Goal: Information Seeking & Learning: Learn about a topic

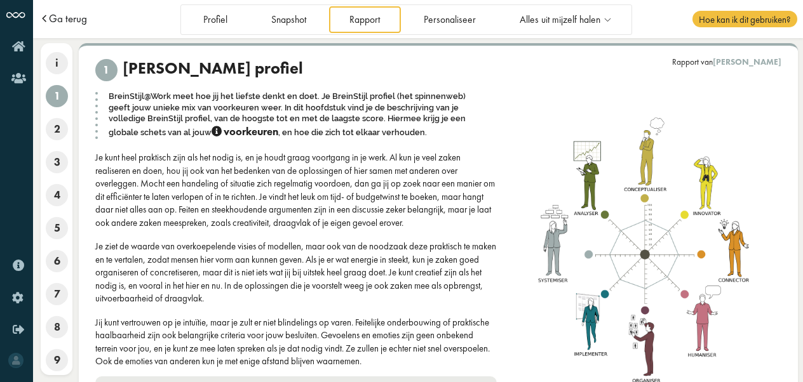
click at [69, 22] on span "Ga terug" at bounding box center [68, 18] width 38 height 11
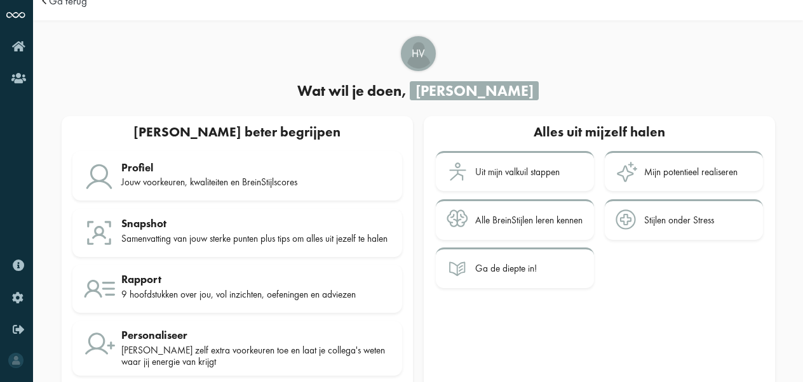
scroll to position [48, 0]
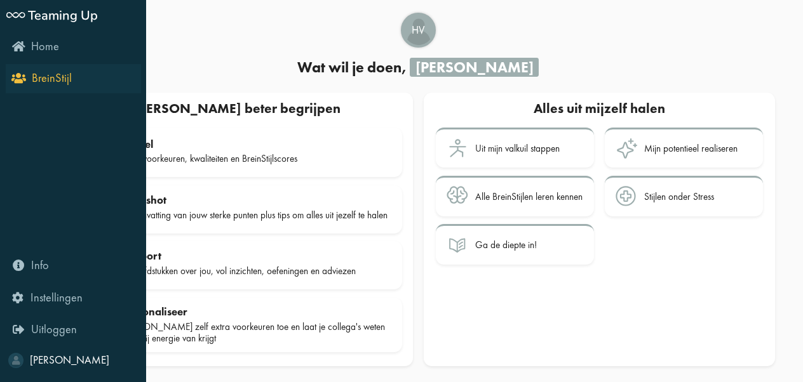
click at [67, 85] on span "BreinStijl" at bounding box center [52, 77] width 40 height 15
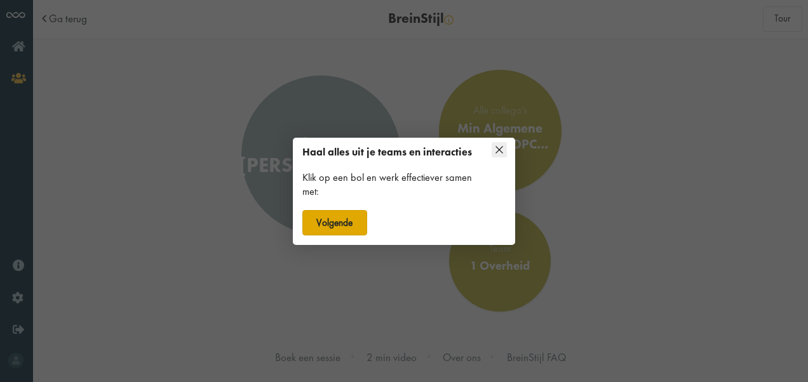
click at [340, 219] on button "Volgende" at bounding box center [334, 222] width 65 height 25
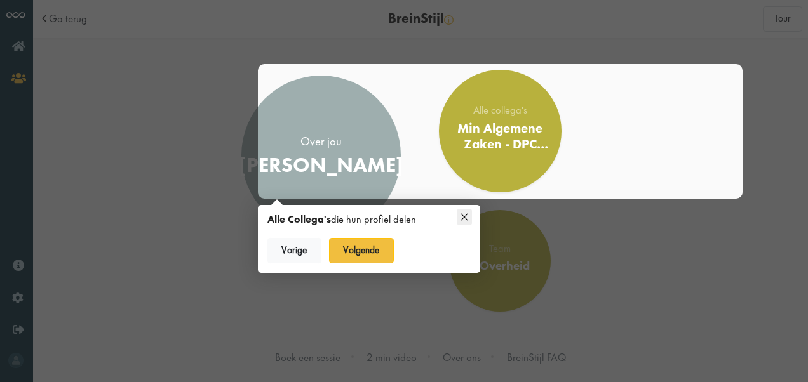
click at [465, 211] on icon at bounding box center [464, 217] width 15 height 15
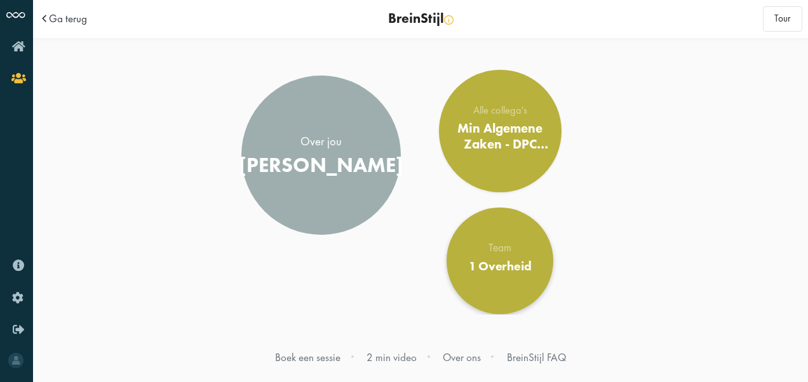
click at [510, 273] on div "1 Overheid" at bounding box center [500, 266] width 63 height 15
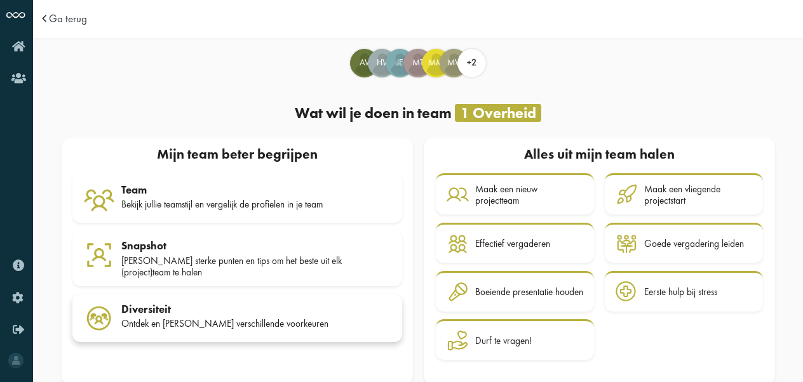
scroll to position [18, 0]
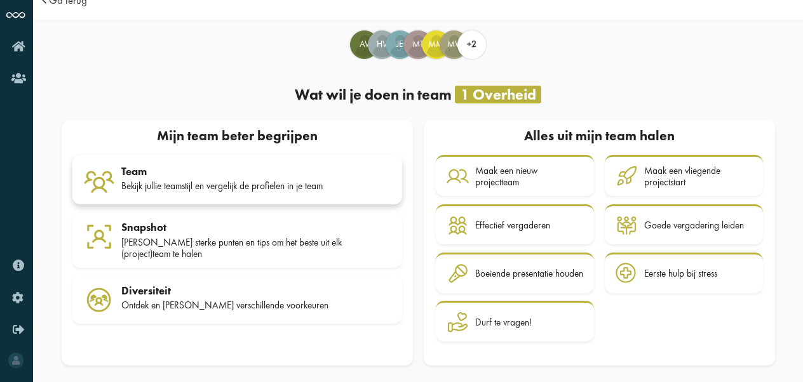
click at [227, 180] on div "Bekijk jullie teamstijl en vergelijk de profielen in je team" at bounding box center [256, 185] width 270 height 11
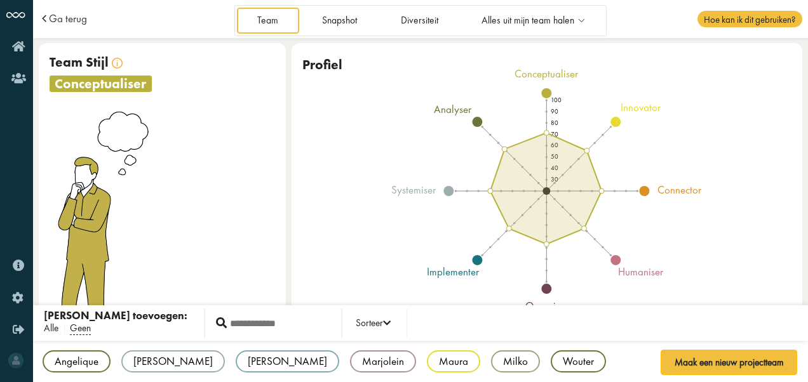
click at [50, 330] on span "Alle" at bounding box center [51, 328] width 15 height 13
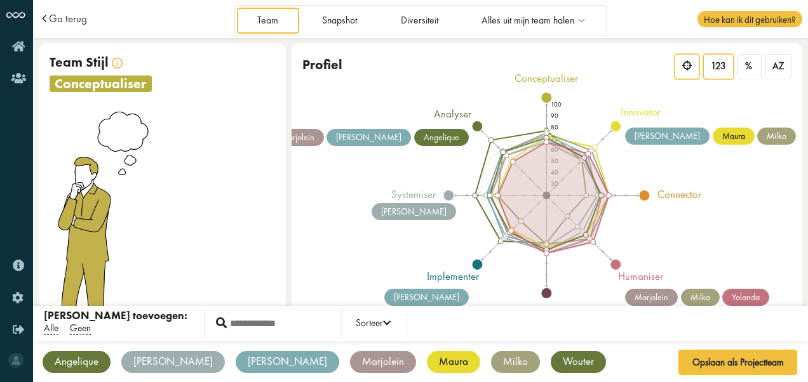
click at [715, 67] on span "123" at bounding box center [717, 66] width 15 height 12
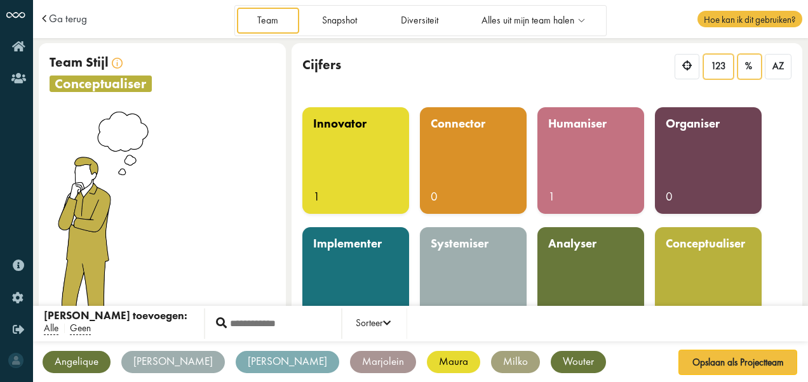
click at [751, 67] on span "%" at bounding box center [748, 66] width 7 height 12
click at [682, 67] on div at bounding box center [686, 66] width 25 height 25
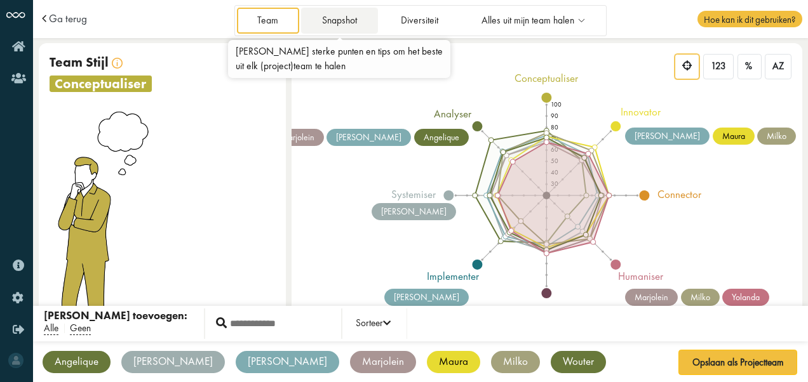
click at [345, 11] on link "Snapshot" at bounding box center [339, 21] width 76 height 26
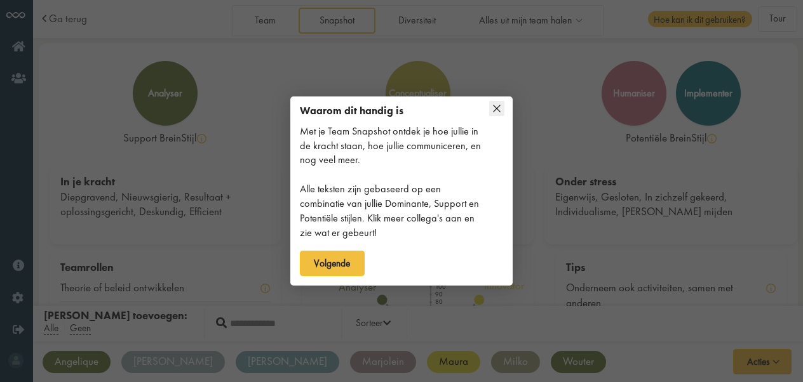
click at [499, 107] on icon at bounding box center [496, 108] width 7 height 7
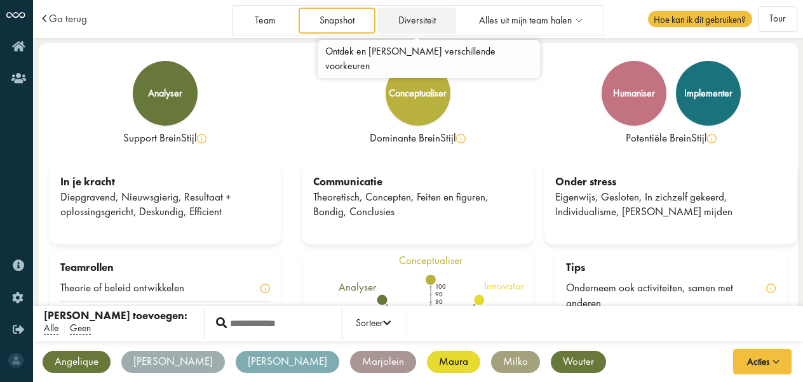
click at [428, 20] on link "Diversiteit" at bounding box center [416, 21] width 79 height 26
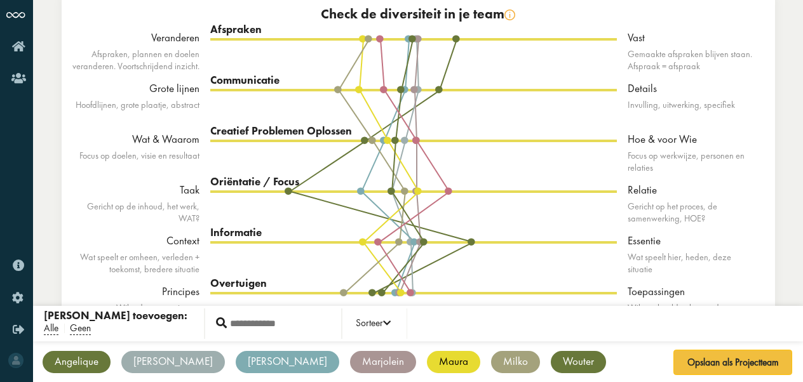
scroll to position [53, 0]
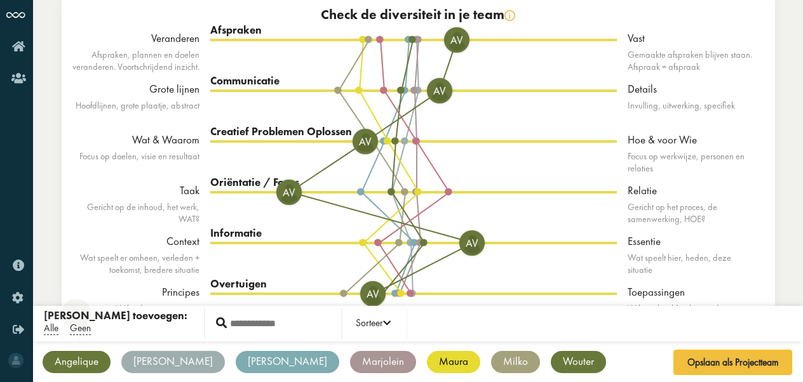
click at [76, 356] on div "Angelique" at bounding box center [77, 362] width 68 height 22
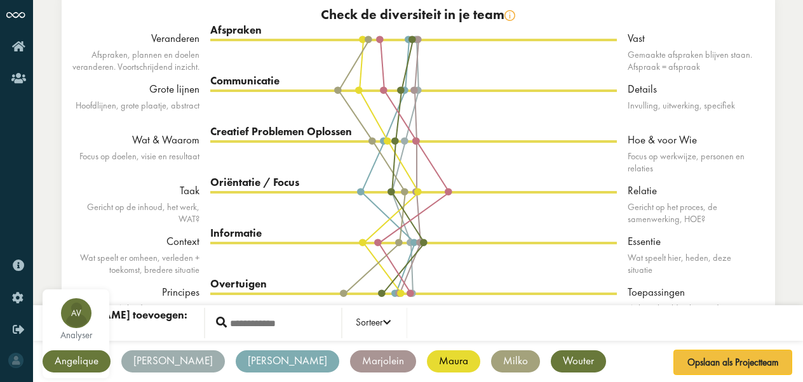
click at [80, 314] on span "Av" at bounding box center [76, 313] width 30 height 11
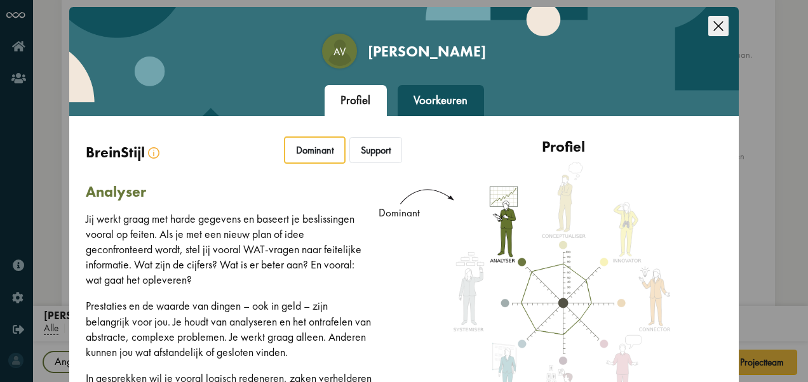
click at [717, 30] on icon "Close this dialog" at bounding box center [718, 26] width 20 height 20
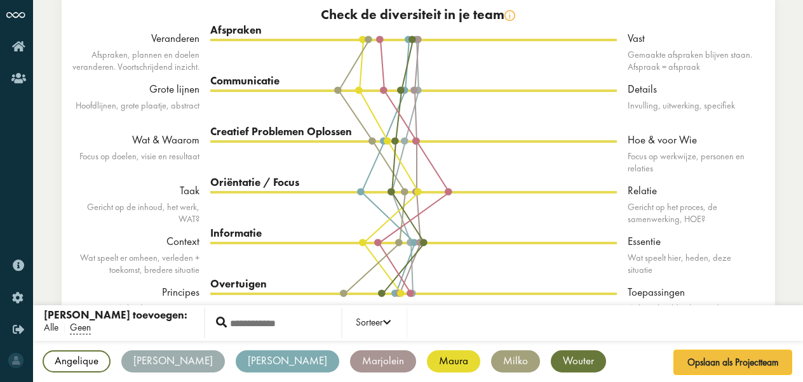
click at [48, 329] on span "Alle" at bounding box center [51, 328] width 15 height 13
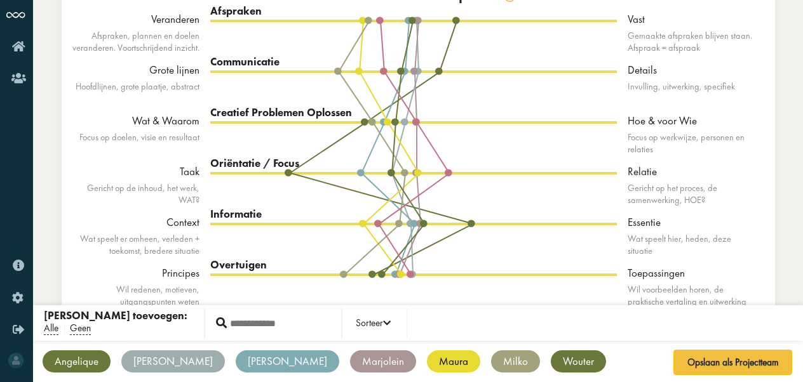
scroll to position [72, 0]
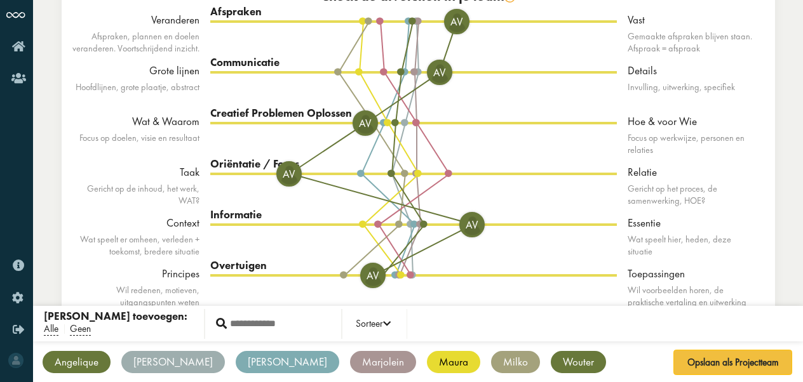
click at [457, 22] on span "Av" at bounding box center [456, 22] width 23 height 0
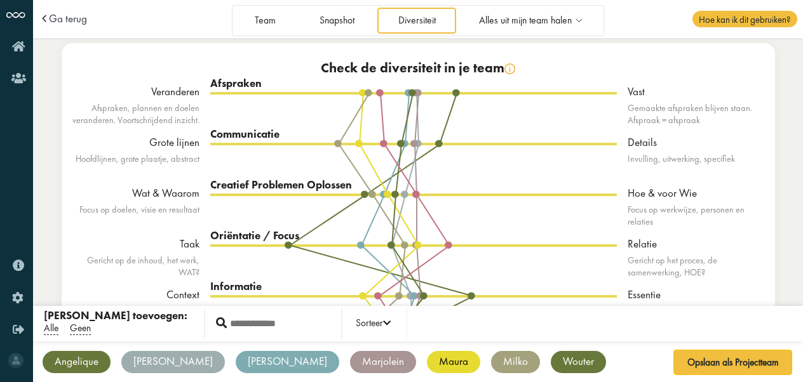
scroll to position [0, 0]
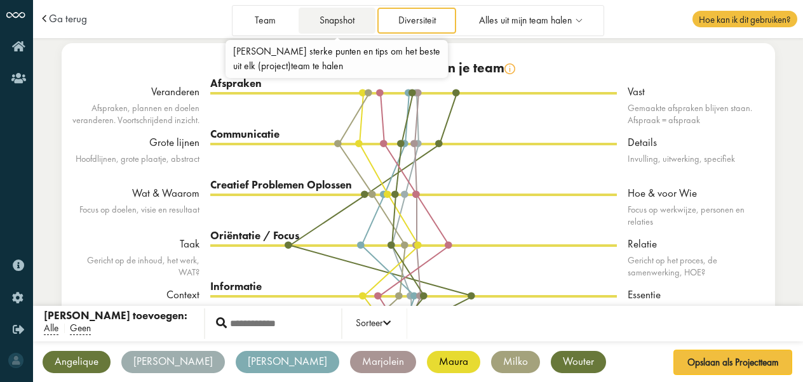
click at [331, 24] on link "Snapshot" at bounding box center [336, 21] width 76 height 26
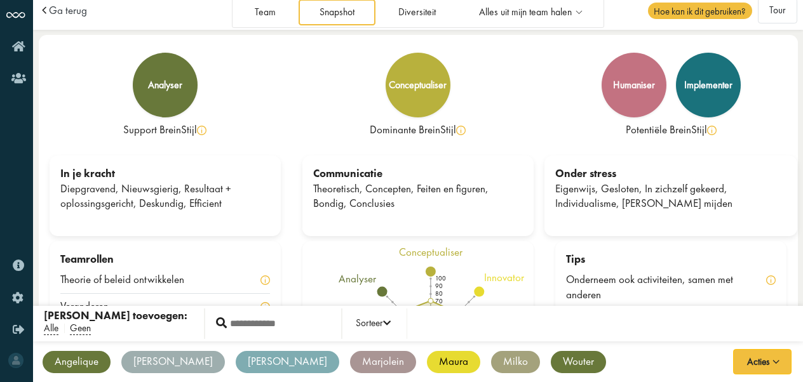
scroll to position [9, 0]
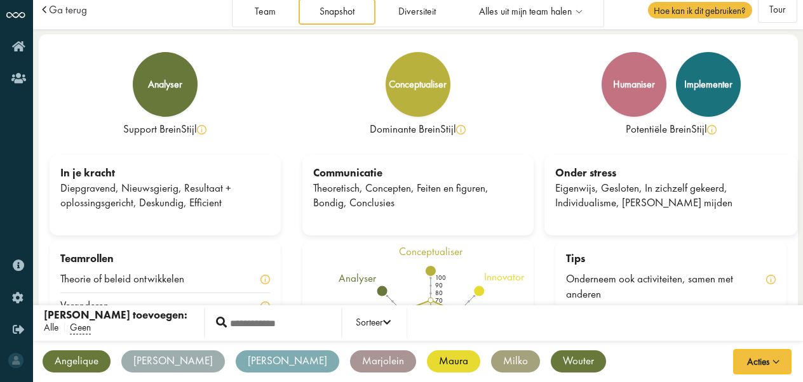
click at [48, 326] on span "Alle" at bounding box center [51, 328] width 15 height 13
click at [48, 328] on span "Alle" at bounding box center [51, 328] width 15 height 13
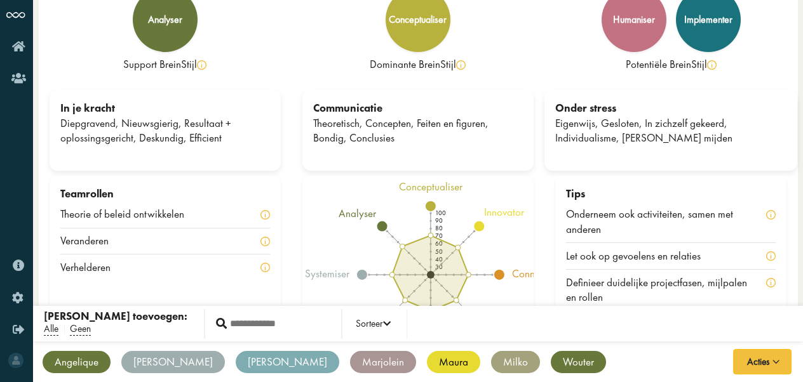
scroll to position [0, 0]
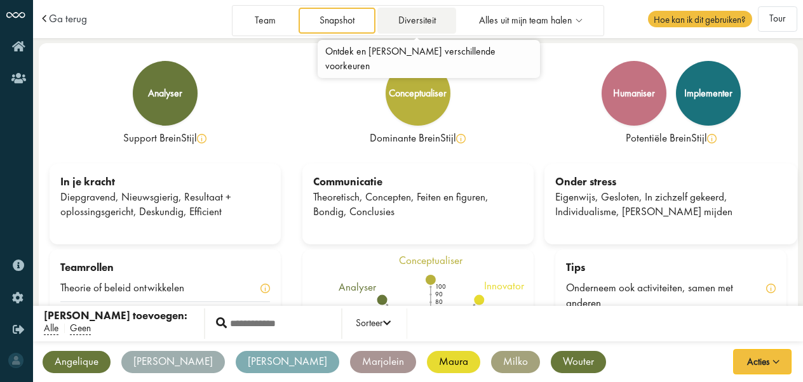
click at [422, 20] on link "Diversiteit" at bounding box center [416, 21] width 79 height 26
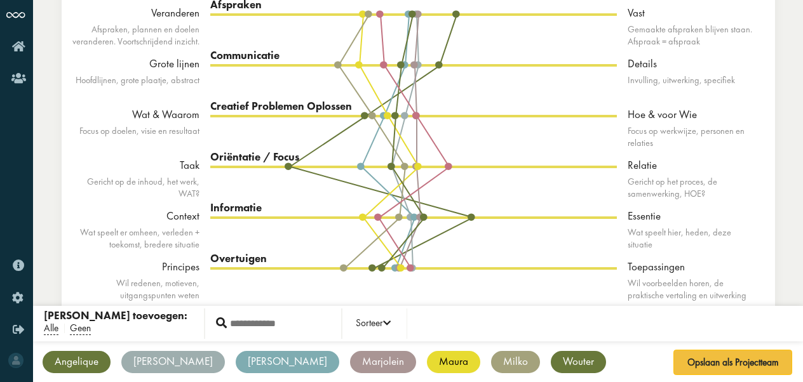
scroll to position [81, 0]
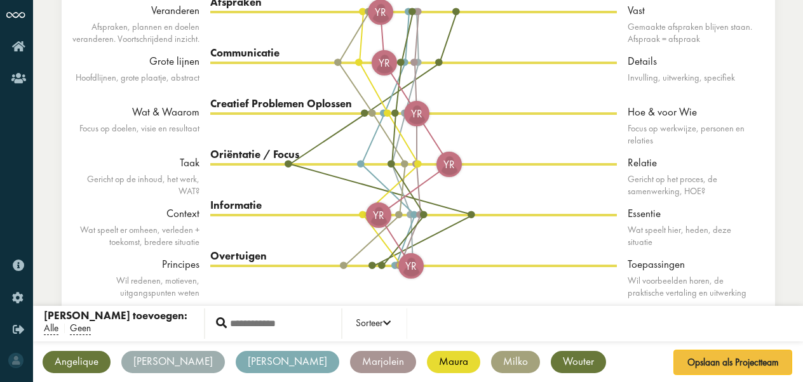
click at [449, 164] on span "YR" at bounding box center [448, 164] width 23 height 0
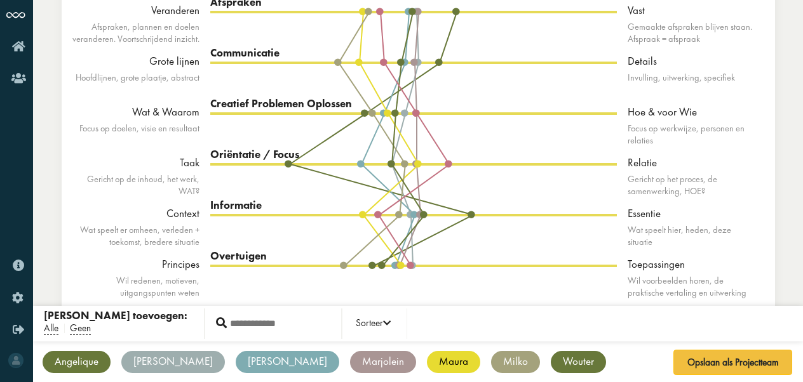
click at [357, 161] on div "Oriëntatie / Focus" at bounding box center [413, 154] width 406 height 15
click at [358, 161] on div "Oriëntatie / Focus" at bounding box center [413, 154] width 406 height 15
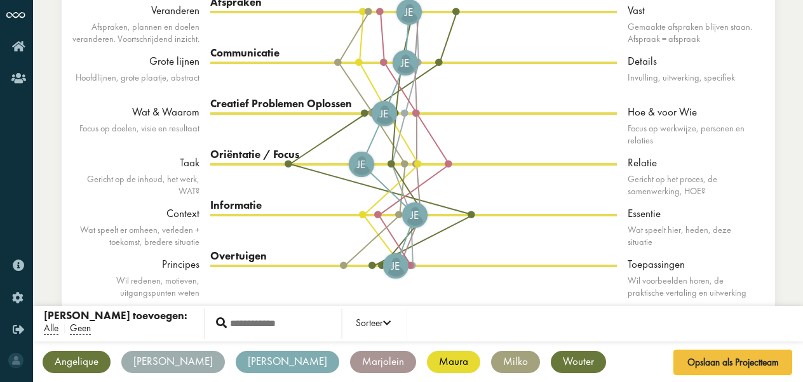
click at [361, 164] on span "JE" at bounding box center [361, 164] width 23 height 0
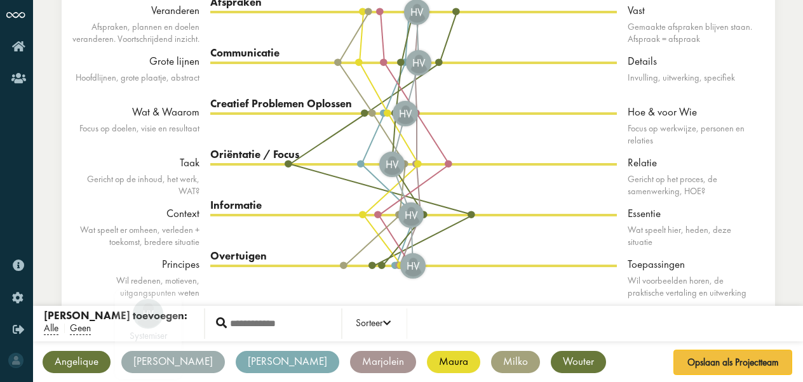
click at [144, 363] on div "[PERSON_NAME]" at bounding box center [172, 362] width 103 height 22
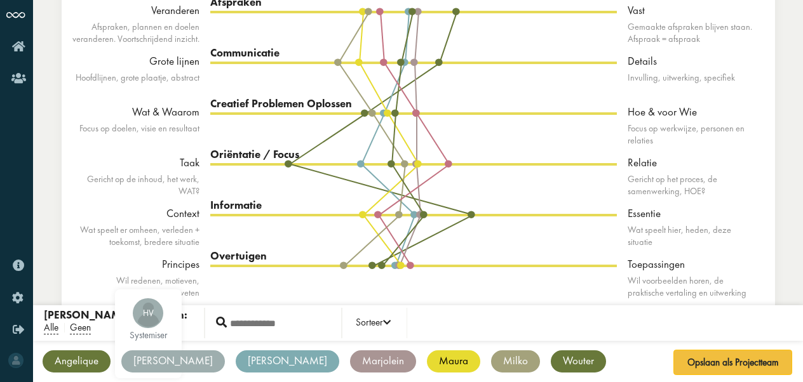
click at [153, 353] on div "[PERSON_NAME]" at bounding box center [172, 361] width 103 height 22
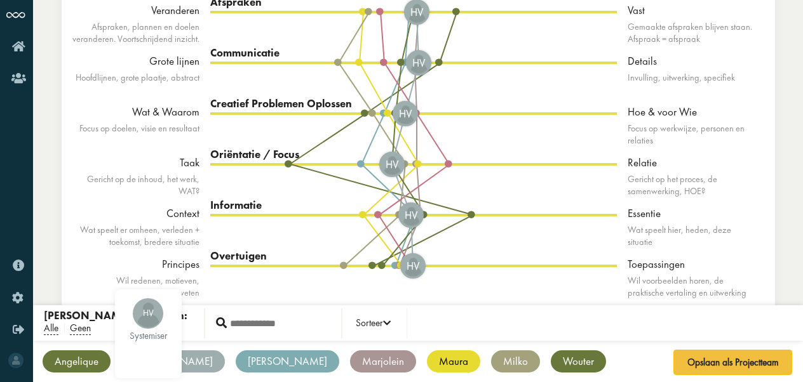
drag, startPoint x: 153, startPoint y: 353, endPoint x: 547, endPoint y: 103, distance: 467.0
click at [547, 103] on div "Ga terug Team Snapshot Diversiteit Alles uit mijn team halen Maak een nieuw pro…" at bounding box center [418, 151] width 770 height 464
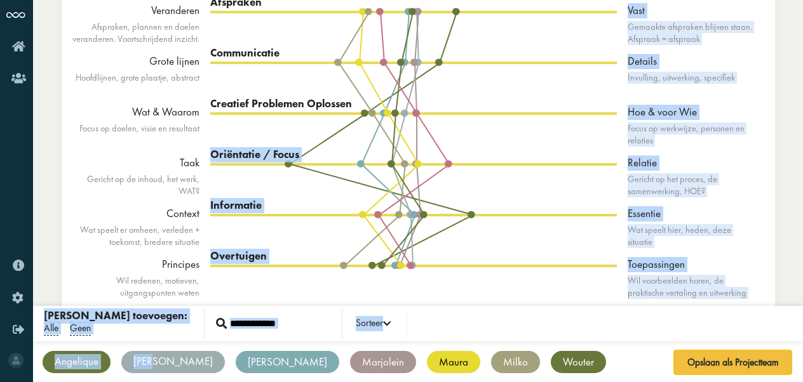
click at [792, 41] on div "Ga terug Team Snapshot Diversiteit Alles uit mijn team halen Maak een nieuw pro…" at bounding box center [418, 151] width 770 height 464
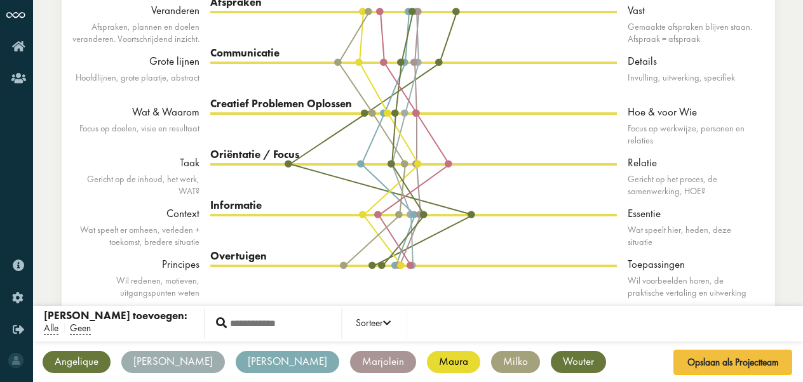
click at [559, 45] on div "Afspraken Veranderen Vast Av Hv JE MT MM MV Wv YR" at bounding box center [413, 36] width 406 height 51
